Goal: Task Accomplishment & Management: Manage account settings

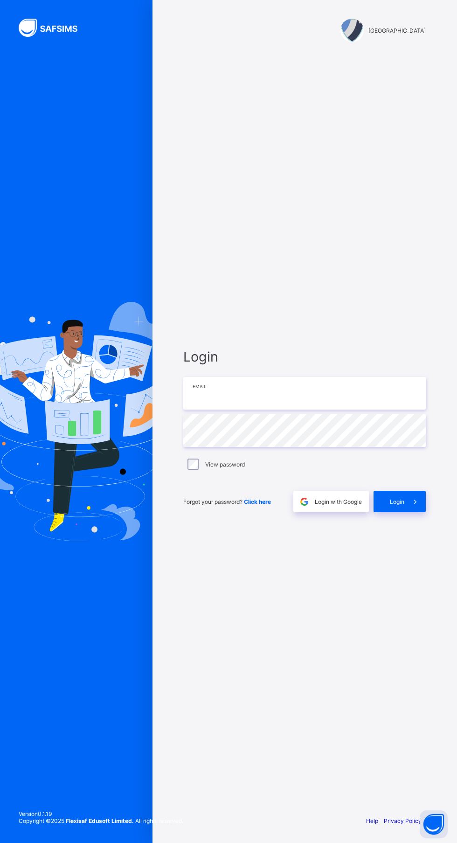
click at [301, 409] on input "email" at bounding box center [304, 393] width 243 height 33
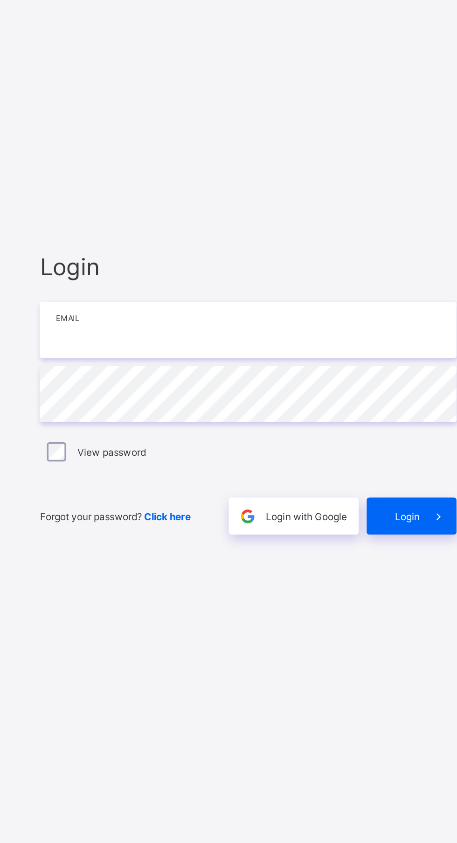
type input "**********"
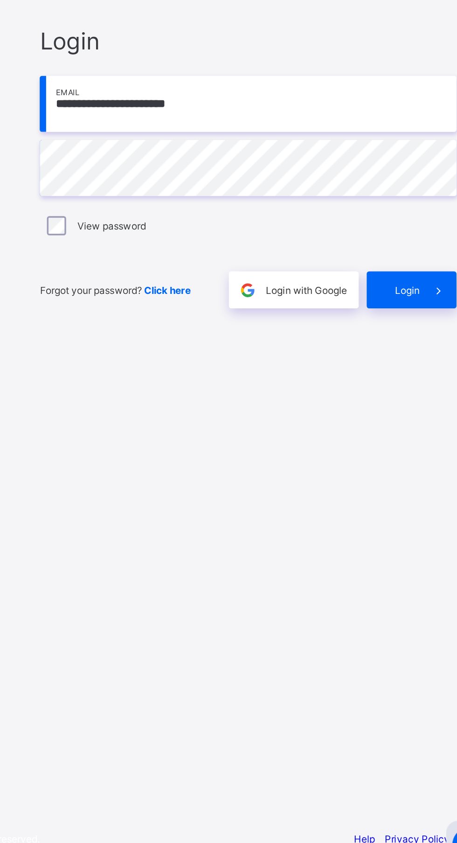
click at [405, 512] on span at bounding box center [414, 501] width 21 height 21
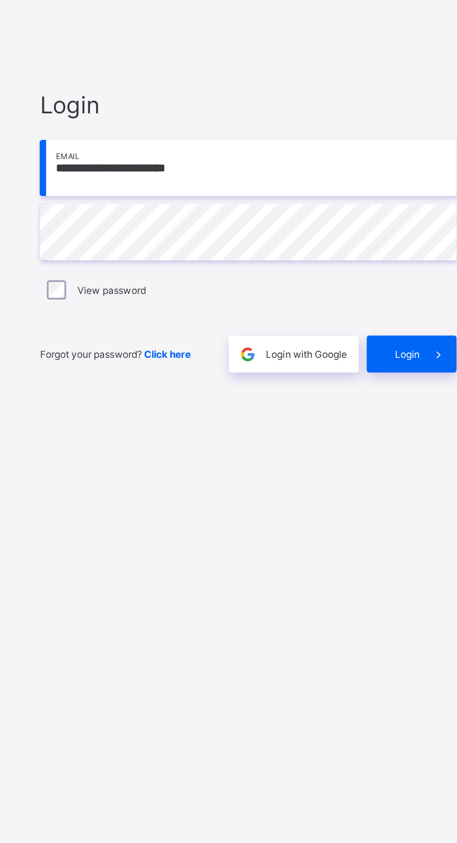
click at [404, 512] on span at bounding box center [414, 501] width 21 height 21
